Goal: Information Seeking & Learning: Learn about a topic

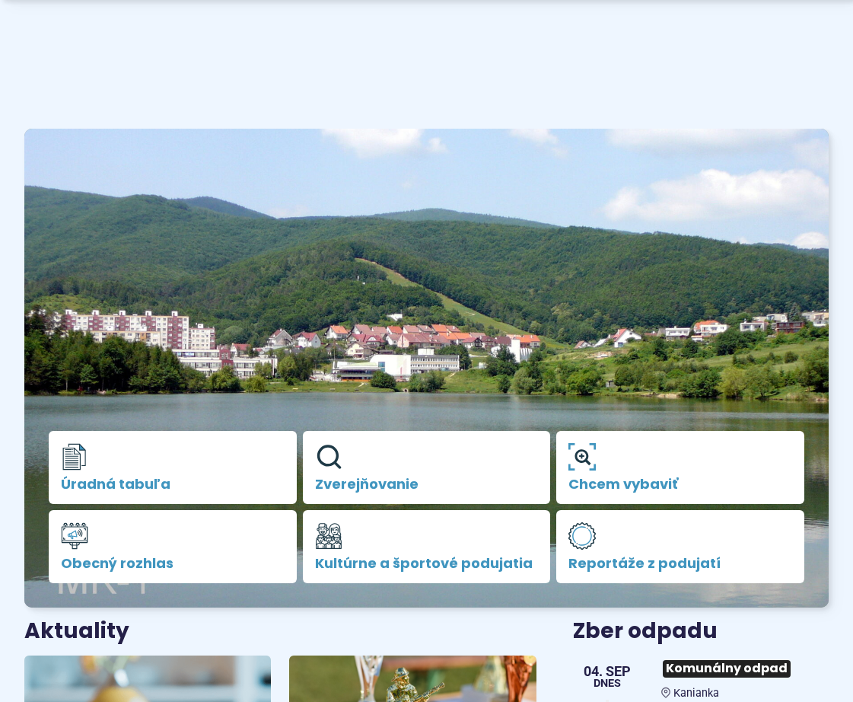
scroll to position [228, 0]
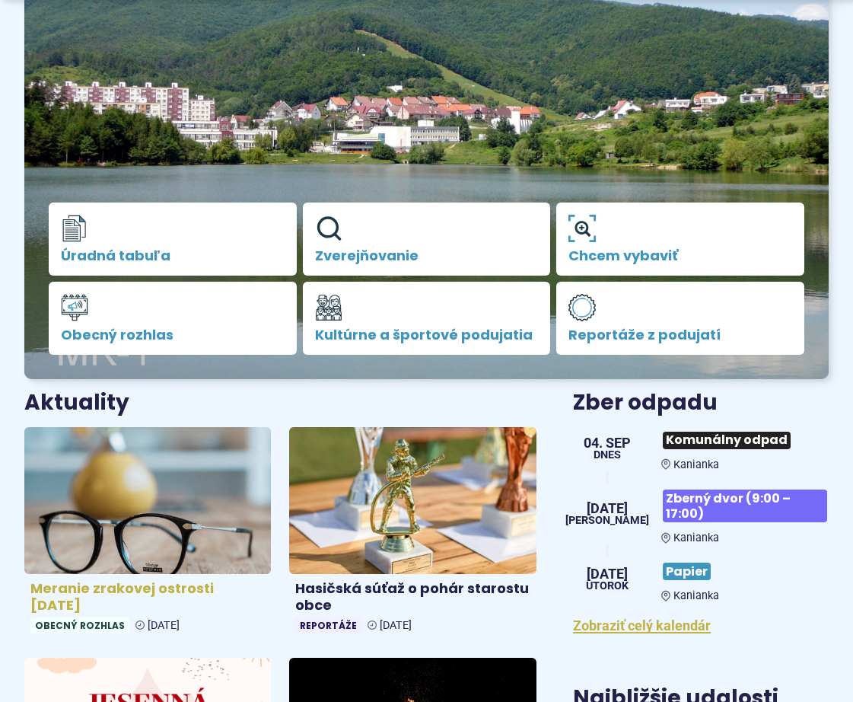
click at [154, 505] on img at bounding box center [148, 499] width 284 height 169
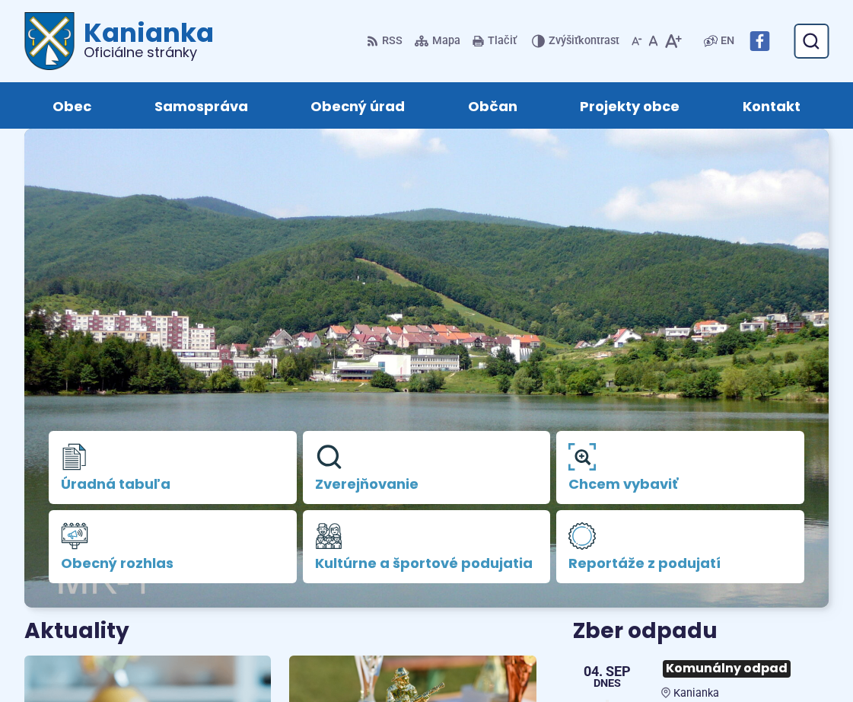
scroll to position [228, 0]
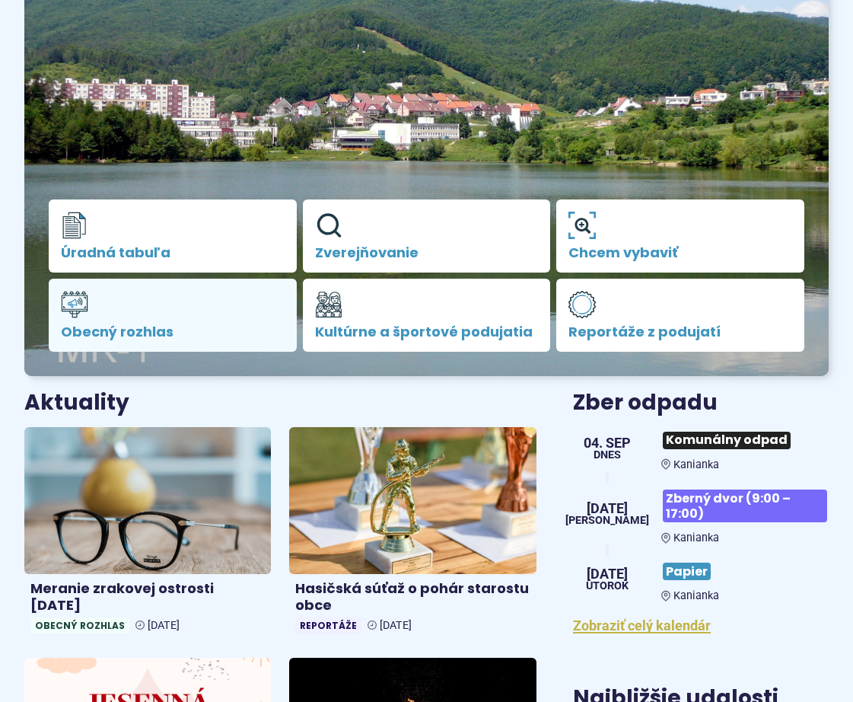
click at [142, 320] on link "Obecný rozhlas" at bounding box center [173, 314] width 248 height 73
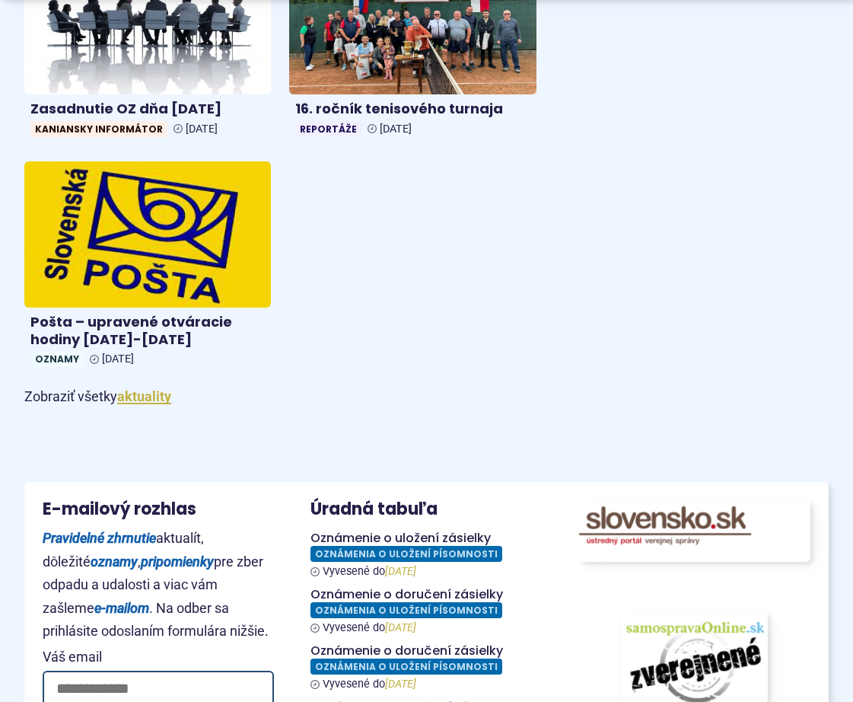
scroll to position [1294, 0]
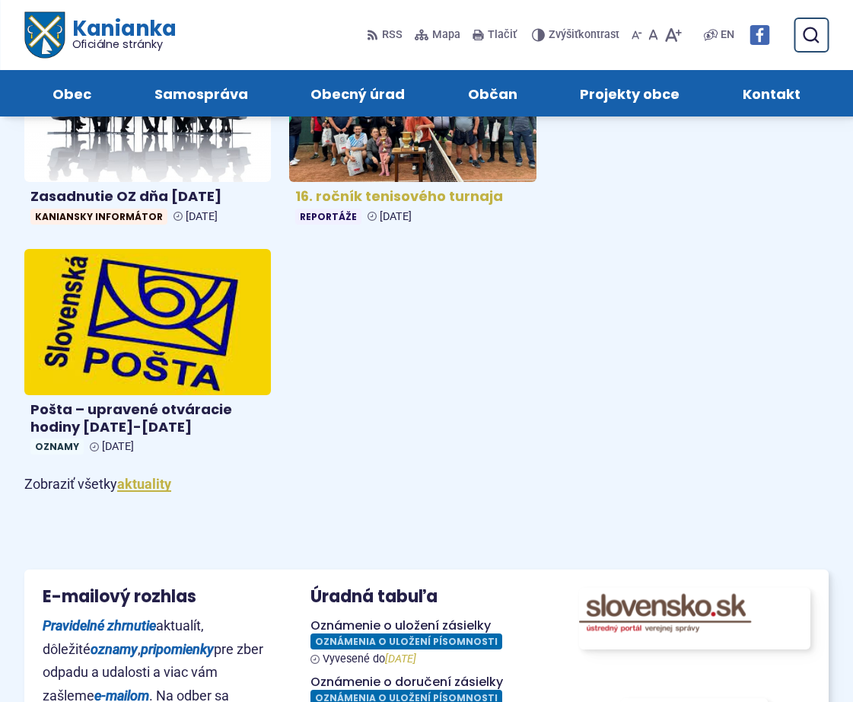
click at [422, 150] on img at bounding box center [413, 108] width 284 height 169
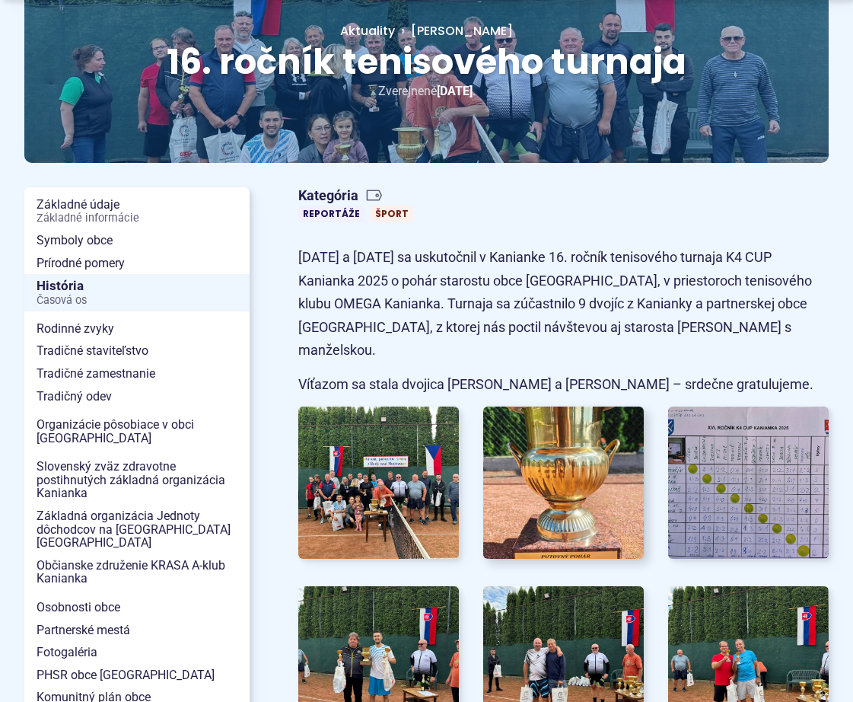
scroll to position [228, 0]
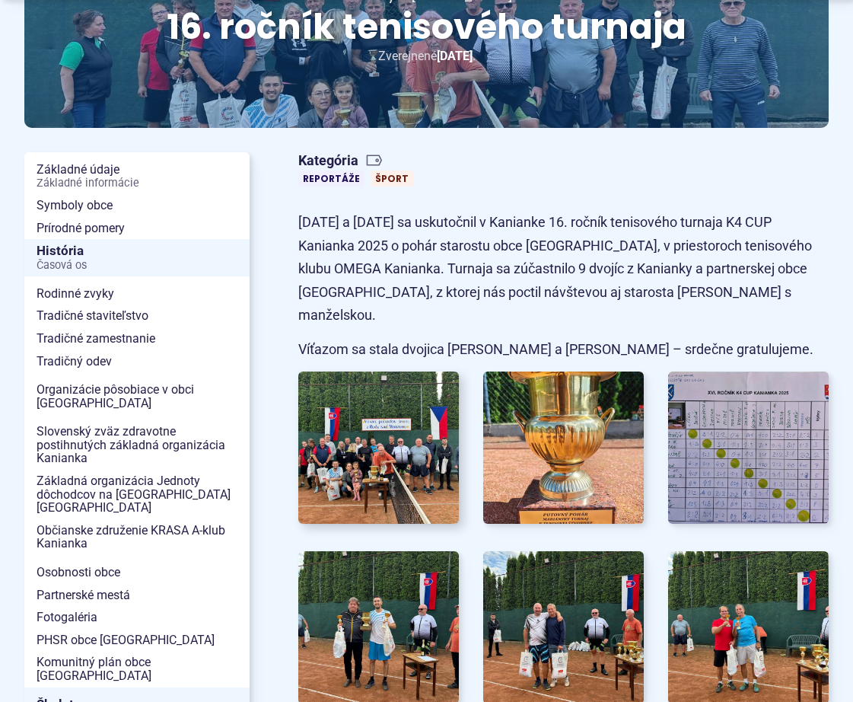
click at [364, 421] on img at bounding box center [378, 447] width 177 height 167
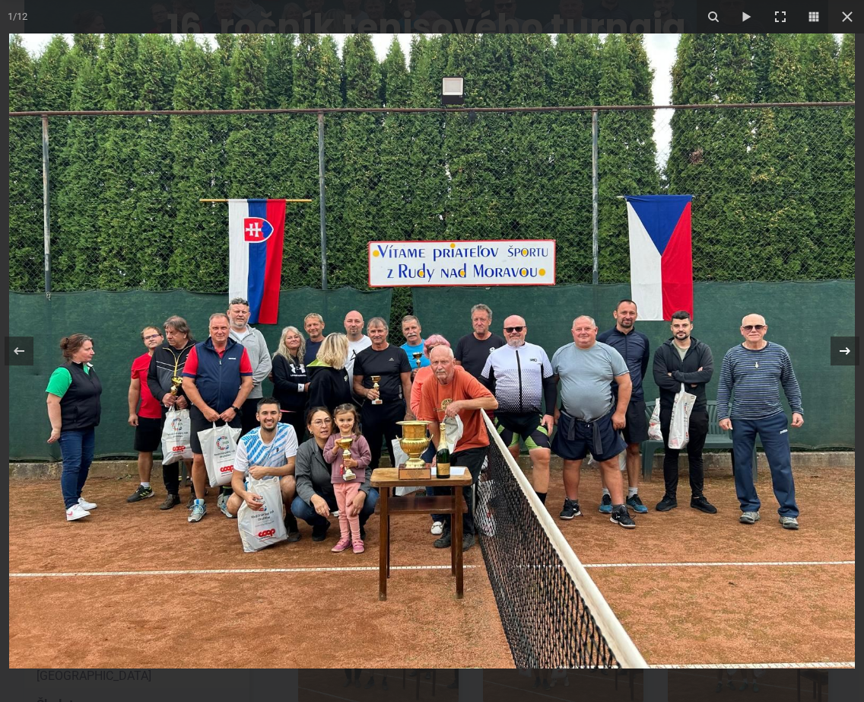
click at [839, 351] on icon at bounding box center [845, 351] width 18 height 18
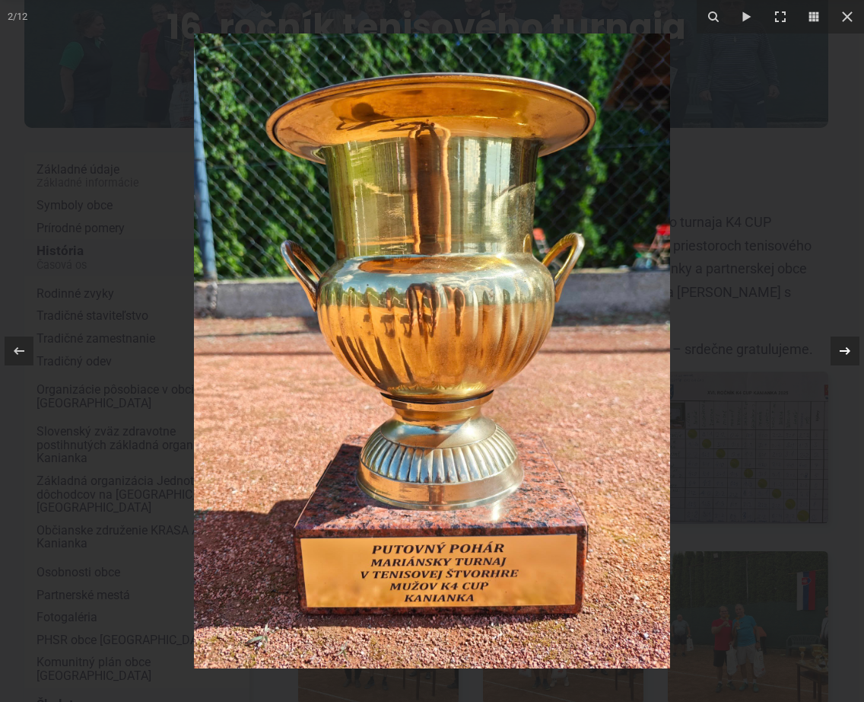
click at [839, 351] on icon at bounding box center [845, 351] width 18 height 18
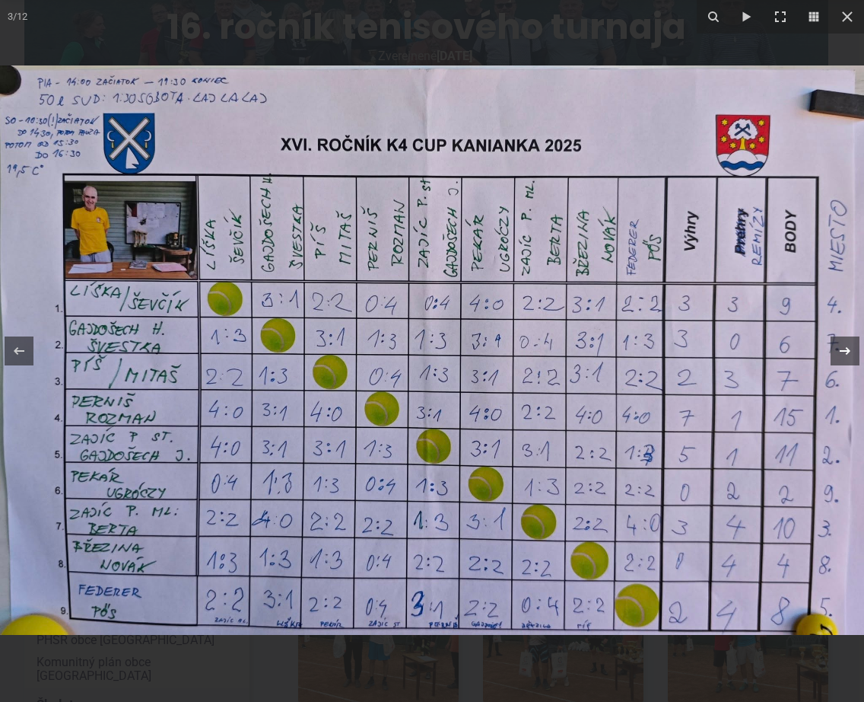
click at [848, 353] on icon at bounding box center [845, 351] width 11 height 8
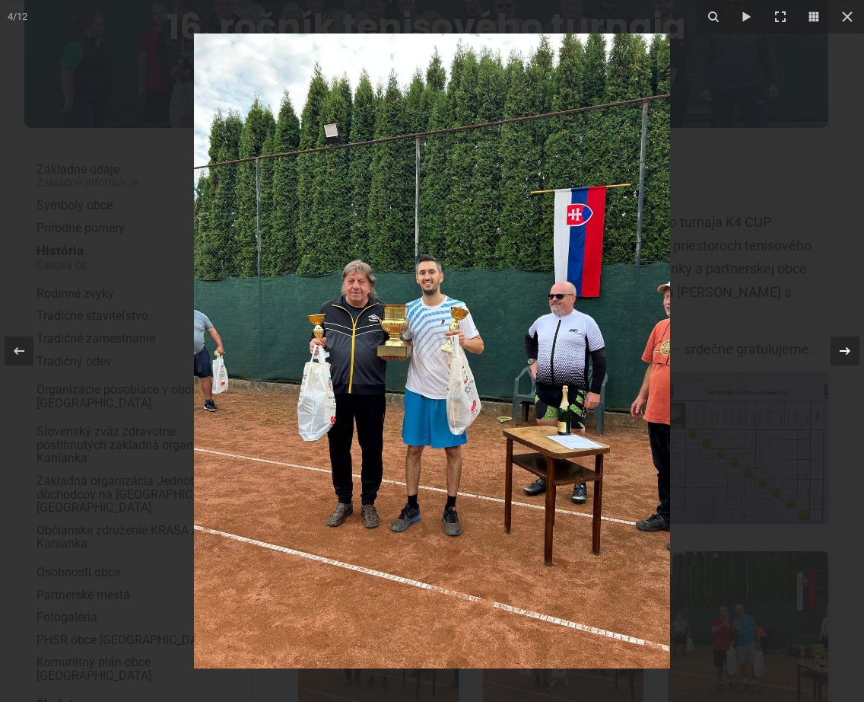
click at [848, 353] on icon at bounding box center [845, 351] width 11 height 8
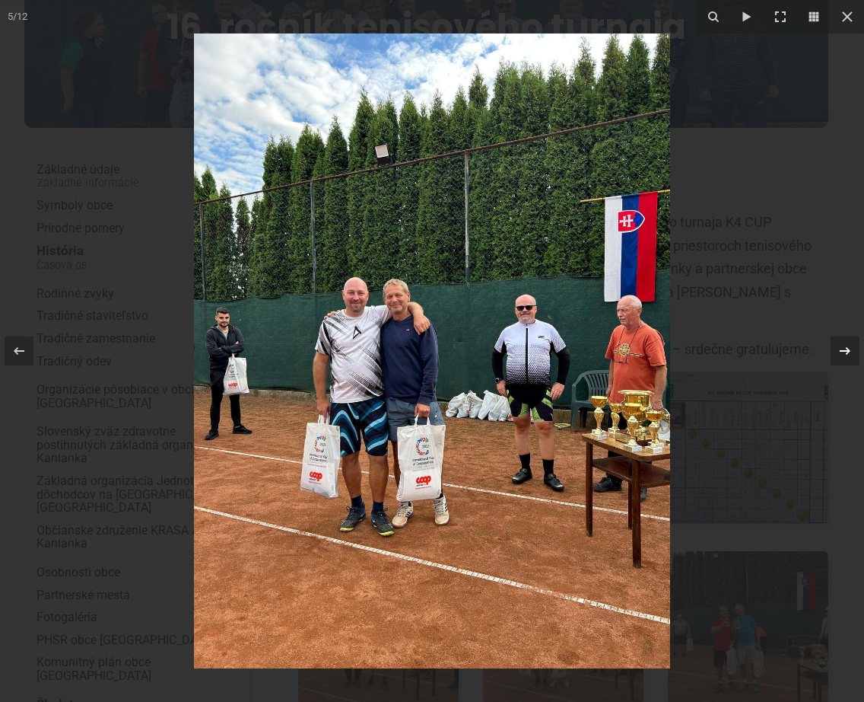
click at [848, 353] on icon at bounding box center [845, 351] width 11 height 8
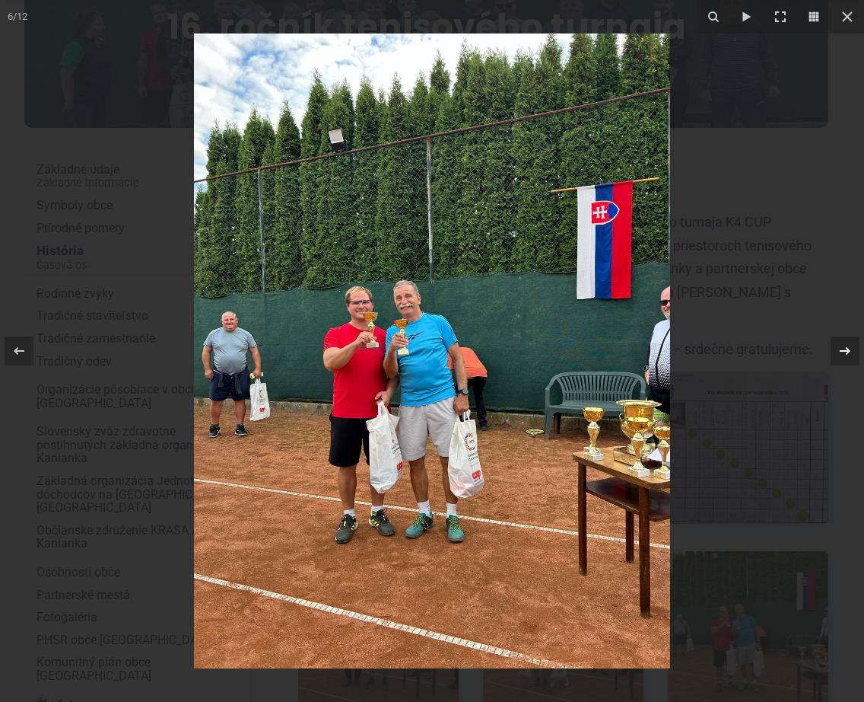
click at [848, 353] on icon at bounding box center [845, 351] width 11 height 8
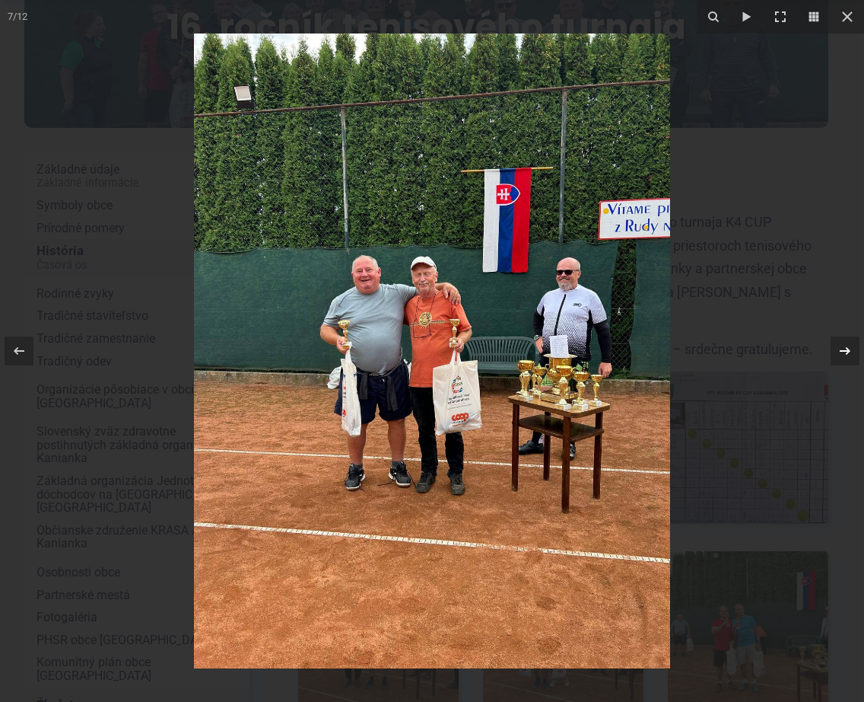
click at [848, 353] on icon at bounding box center [845, 351] width 11 height 8
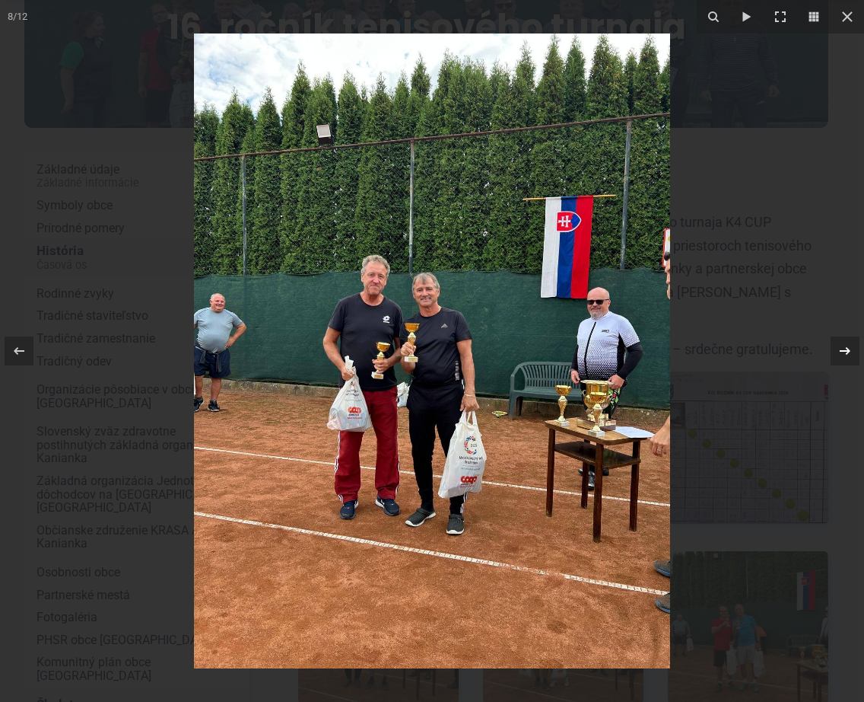
click at [848, 353] on icon at bounding box center [845, 351] width 11 height 8
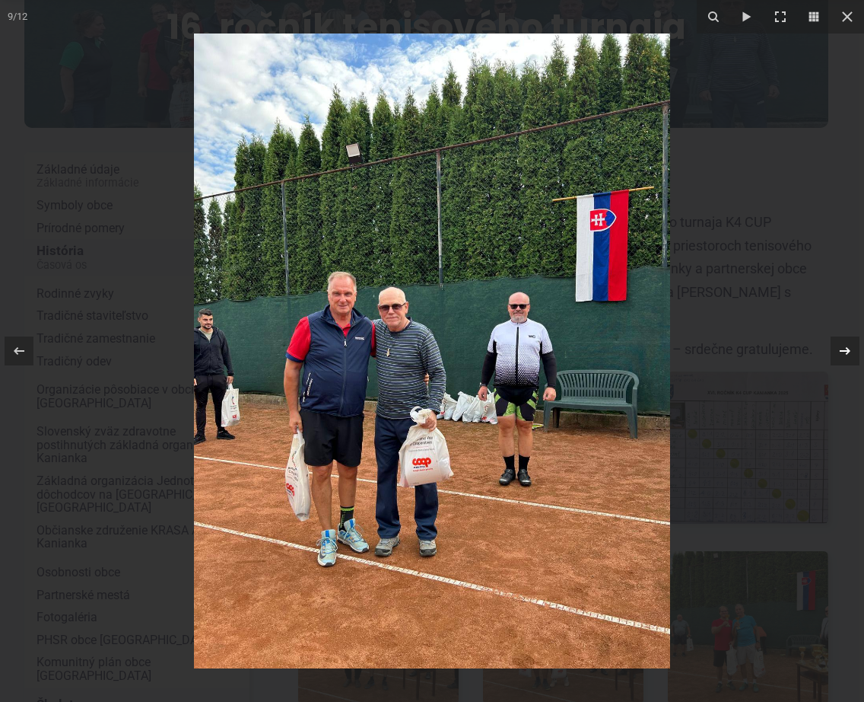
click at [848, 353] on icon at bounding box center [845, 351] width 11 height 8
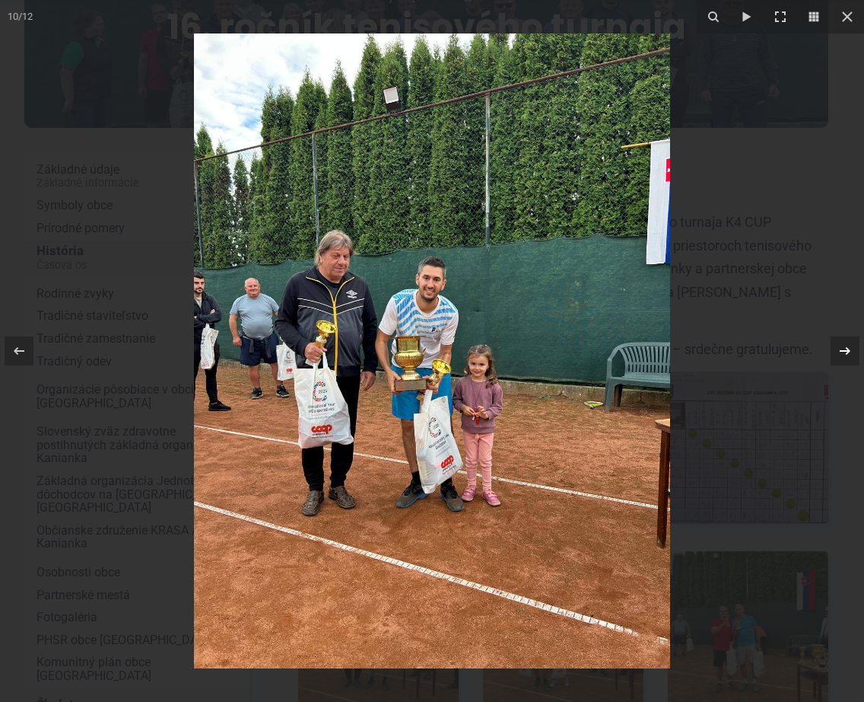
click at [848, 353] on icon at bounding box center [845, 351] width 11 height 8
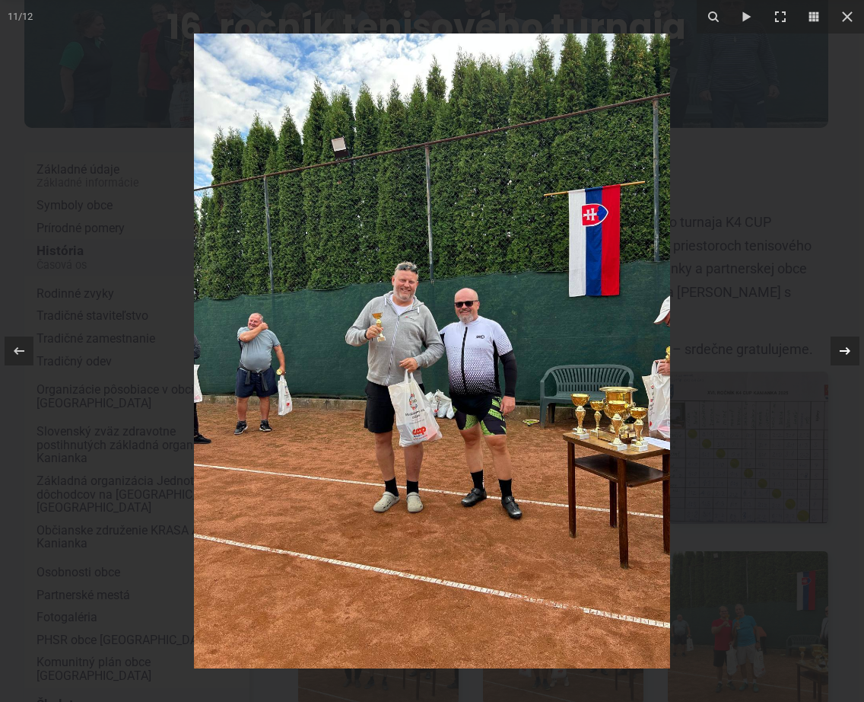
click at [848, 353] on icon at bounding box center [845, 351] width 11 height 8
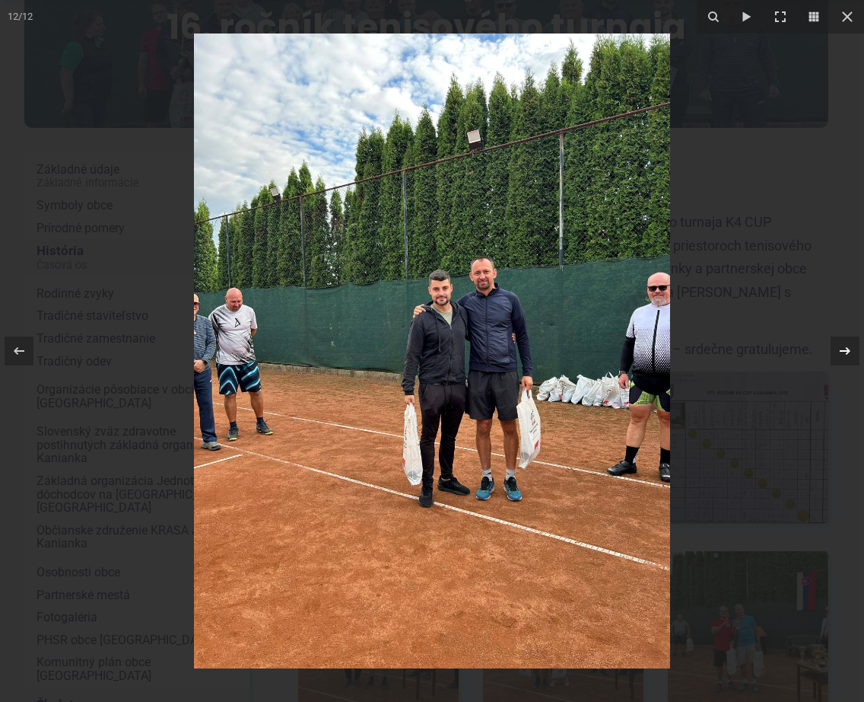
click at [848, 353] on icon at bounding box center [845, 351] width 11 height 8
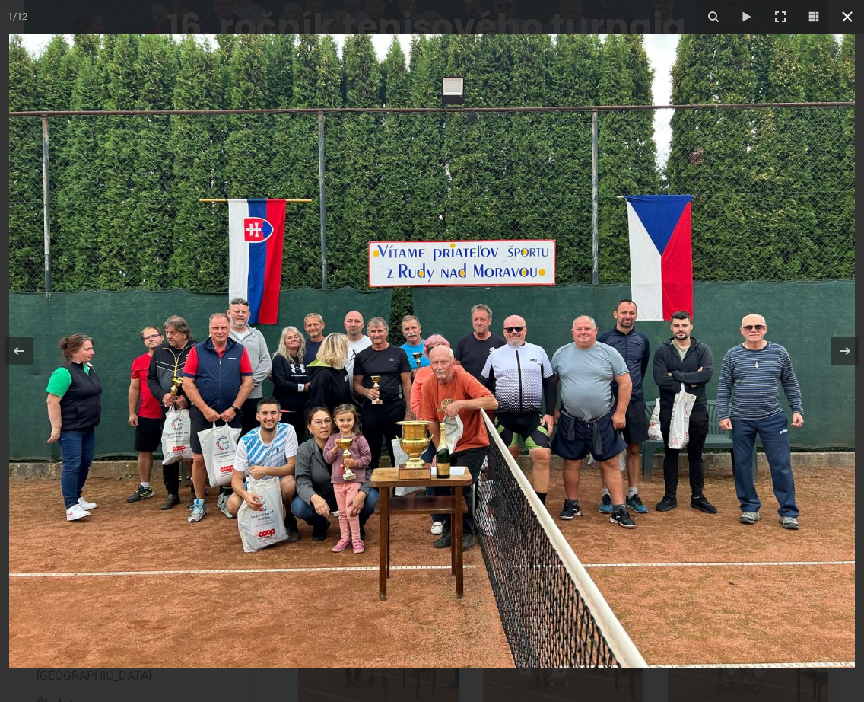
click at [845, 14] on icon at bounding box center [847, 16] width 11 height 11
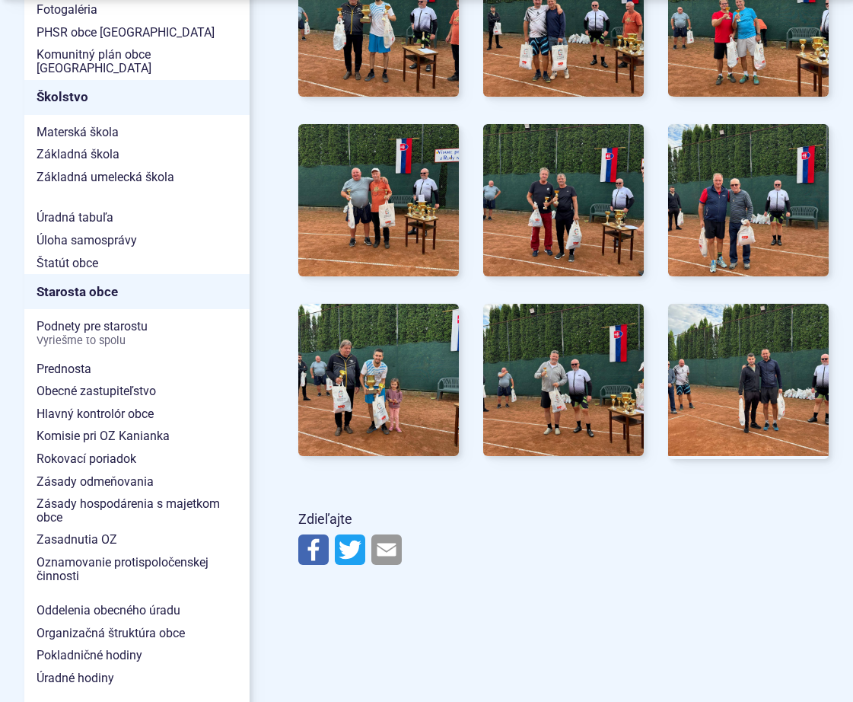
scroll to position [837, 0]
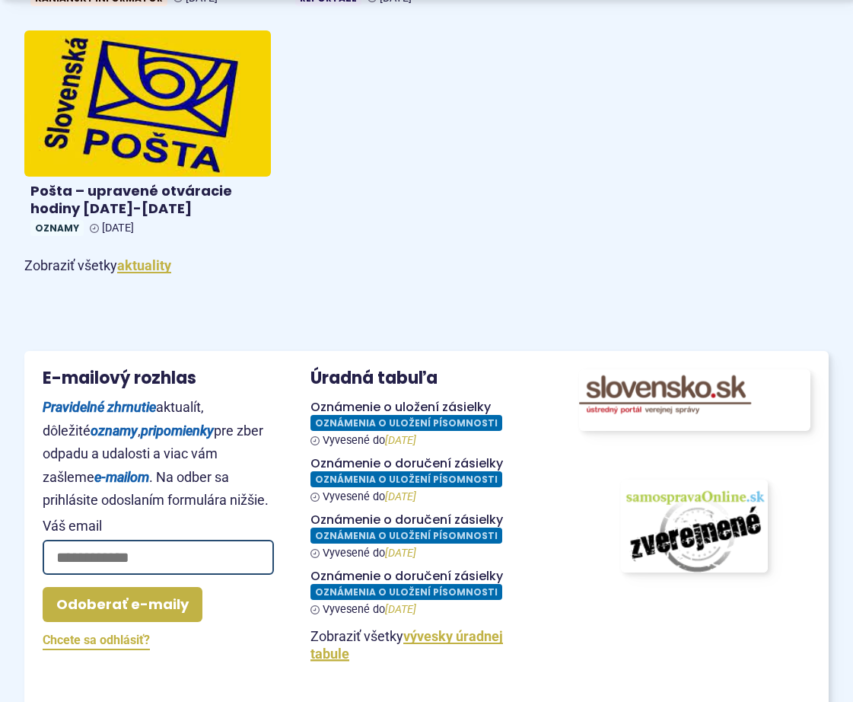
scroll to position [1522, 0]
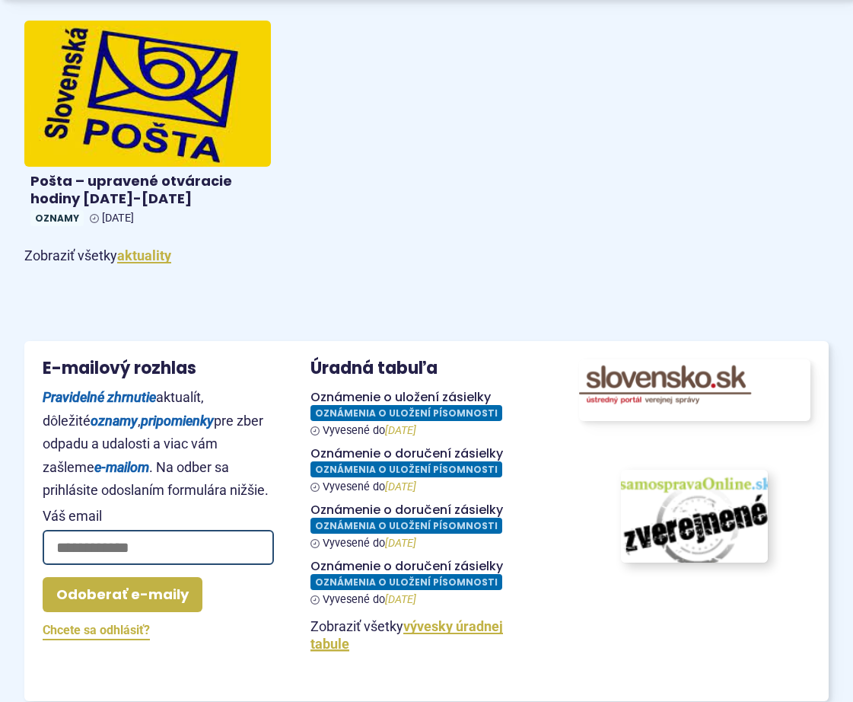
click at [718, 541] on img at bounding box center [694, 516] width 161 height 102
